Goal: Find specific page/section: Find specific page/section

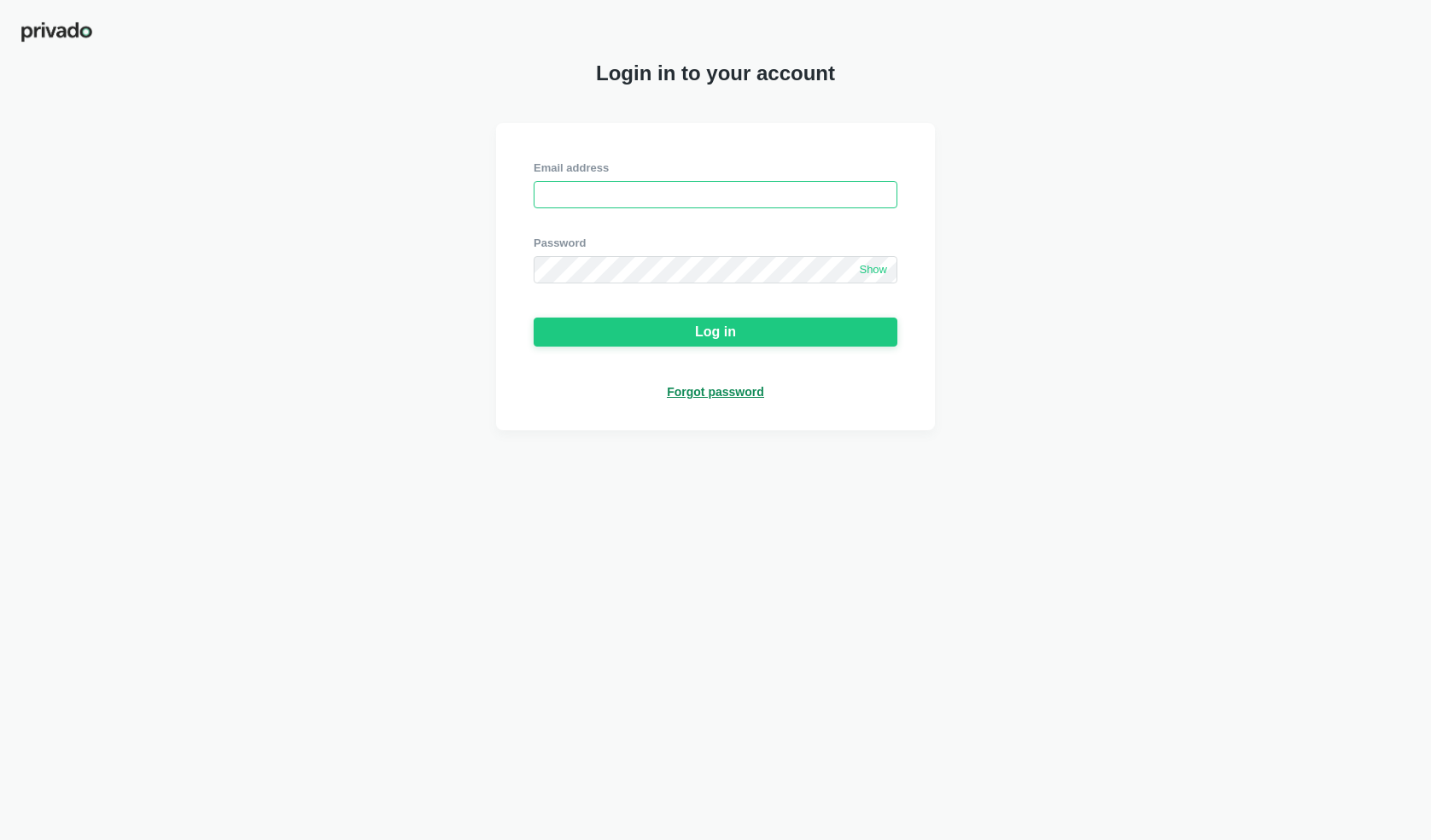
click at [580, 198] on input "email" at bounding box center [716, 194] width 364 height 27
type input "[EMAIL_ADDRESS][DOMAIN_NAME]"
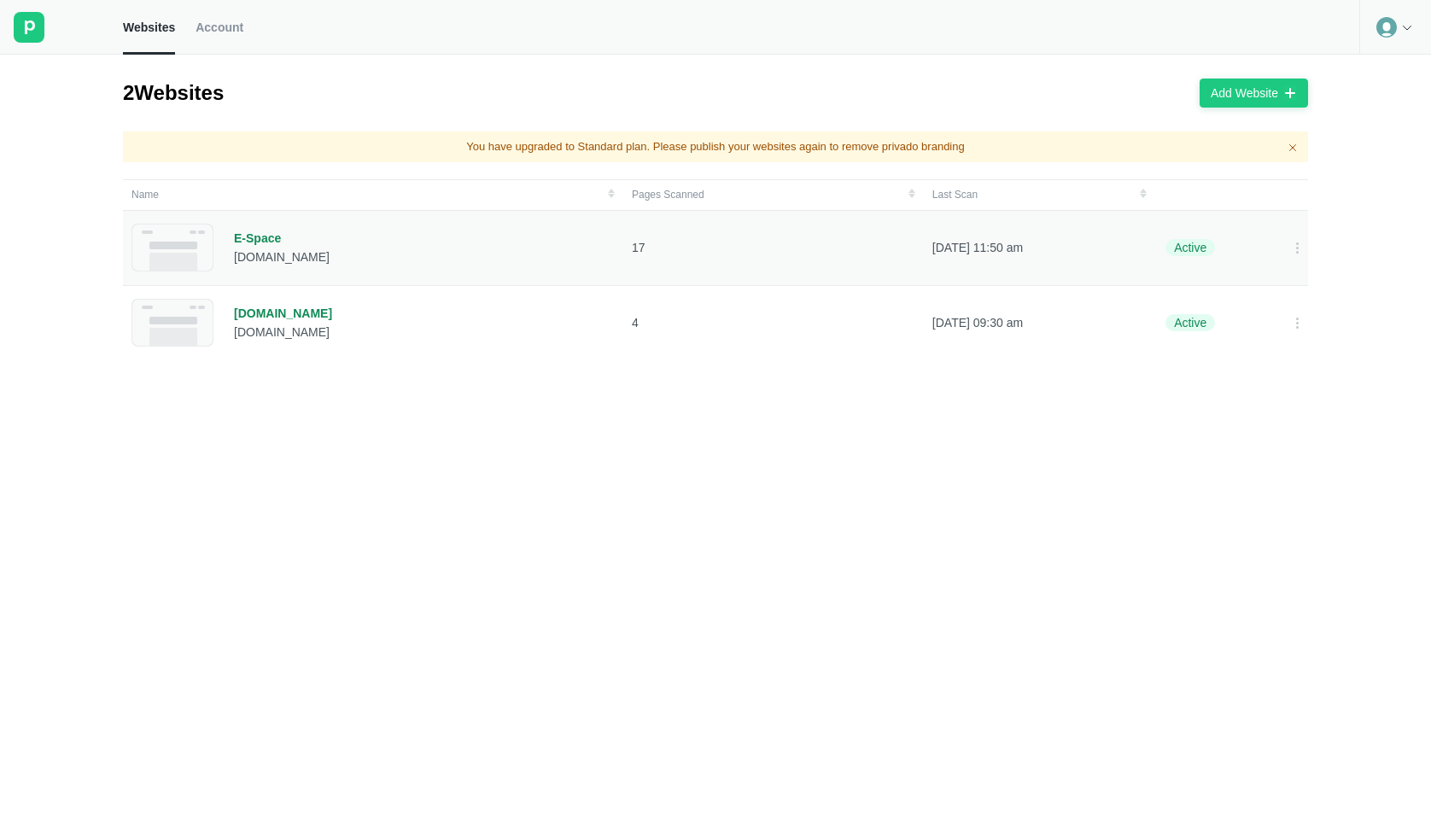
click at [951, 246] on p "[DATE] 11:50 am" at bounding box center [1038, 248] width 213 height 16
click at [210, 21] on span "Account" at bounding box center [219, 27] width 48 height 16
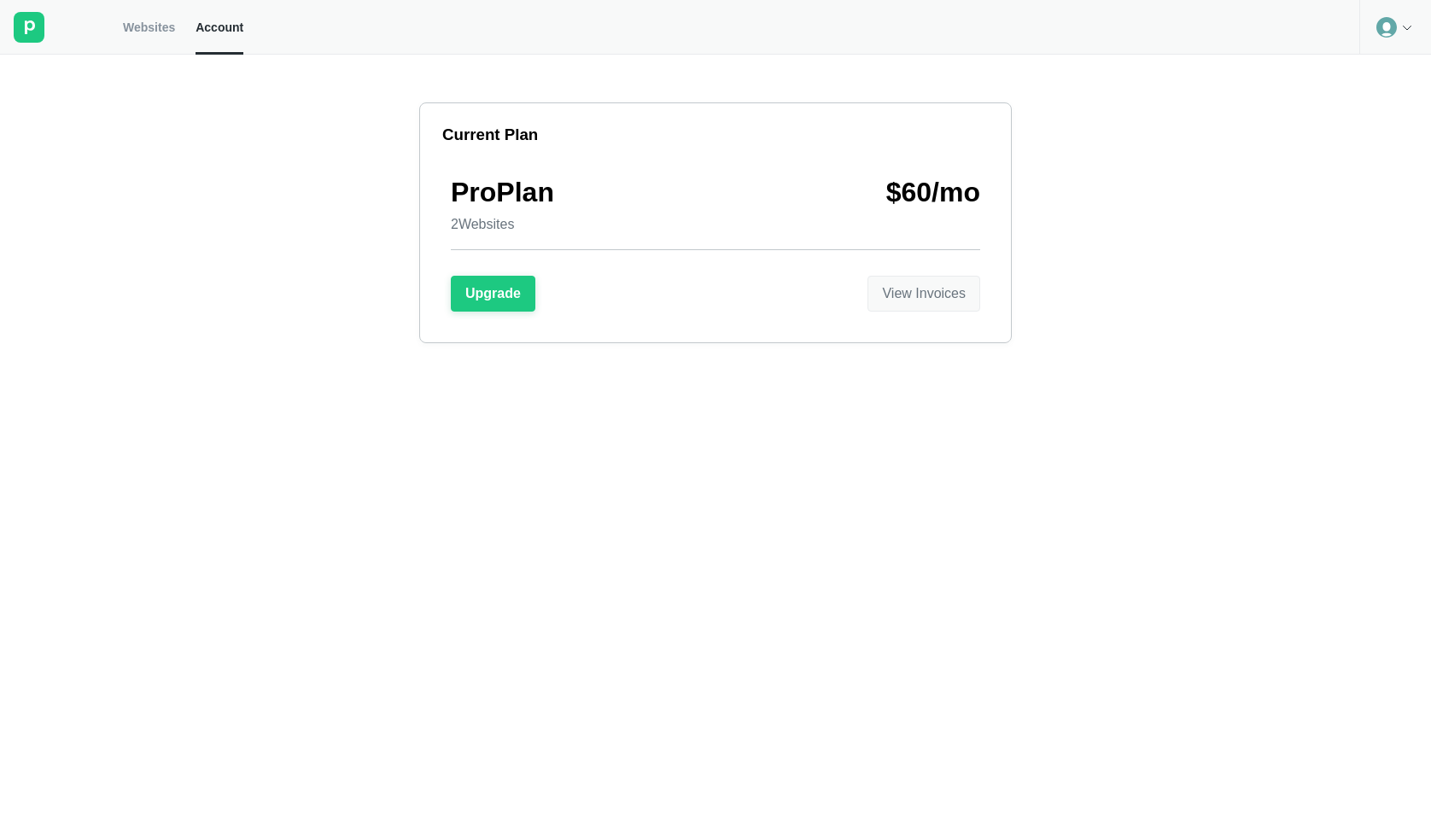
click at [941, 302] on div "View Invoices" at bounding box center [923, 294] width 83 height 16
